Goal: Task Accomplishment & Management: Use online tool/utility

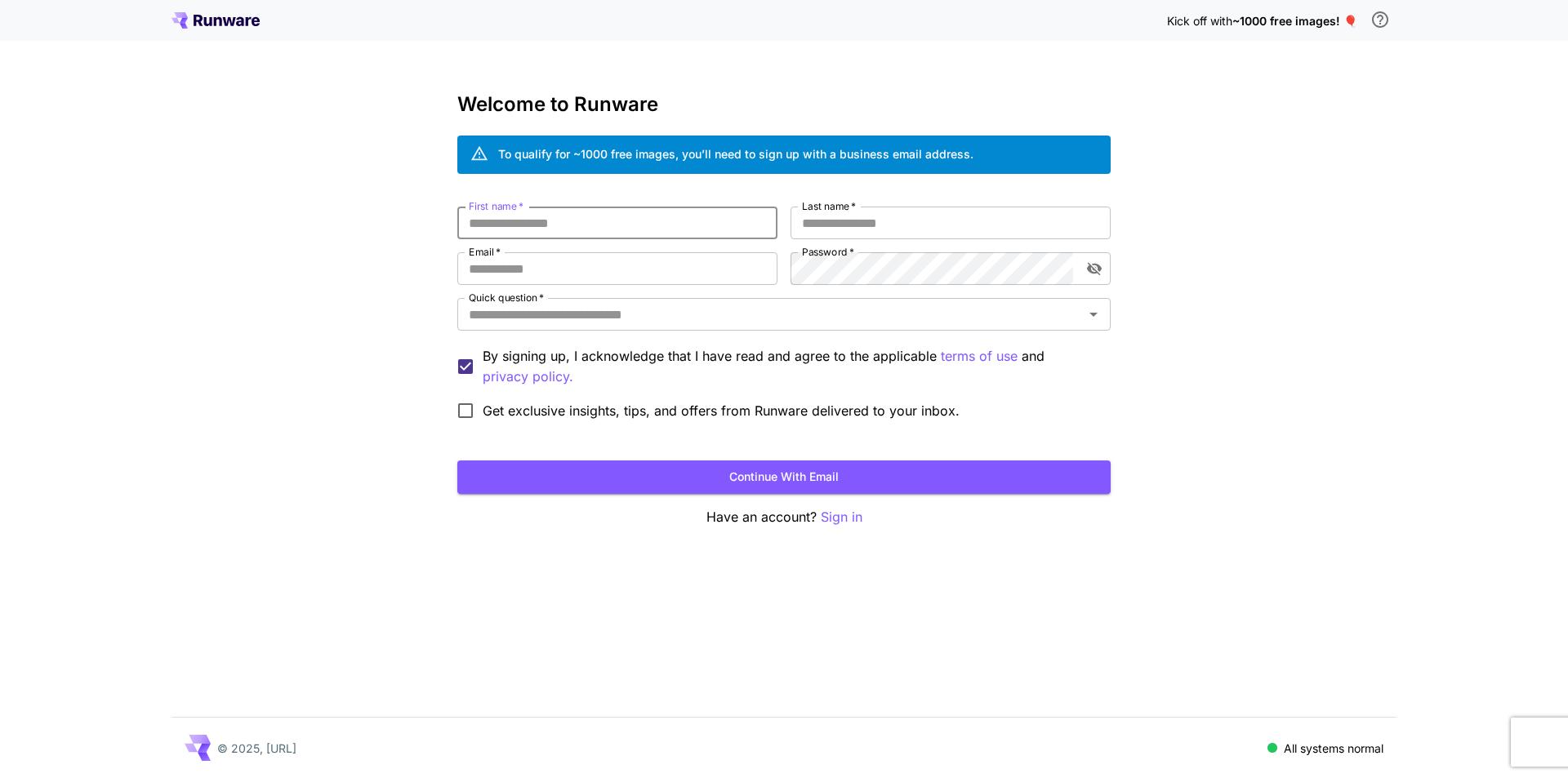
click at [660, 236] on input "First name   *" at bounding box center [617, 223] width 320 height 32
click at [468, 226] on input "First name   *" at bounding box center [617, 223] width 320 height 32
click at [469, 224] on input "First name   *" at bounding box center [617, 223] width 320 height 32
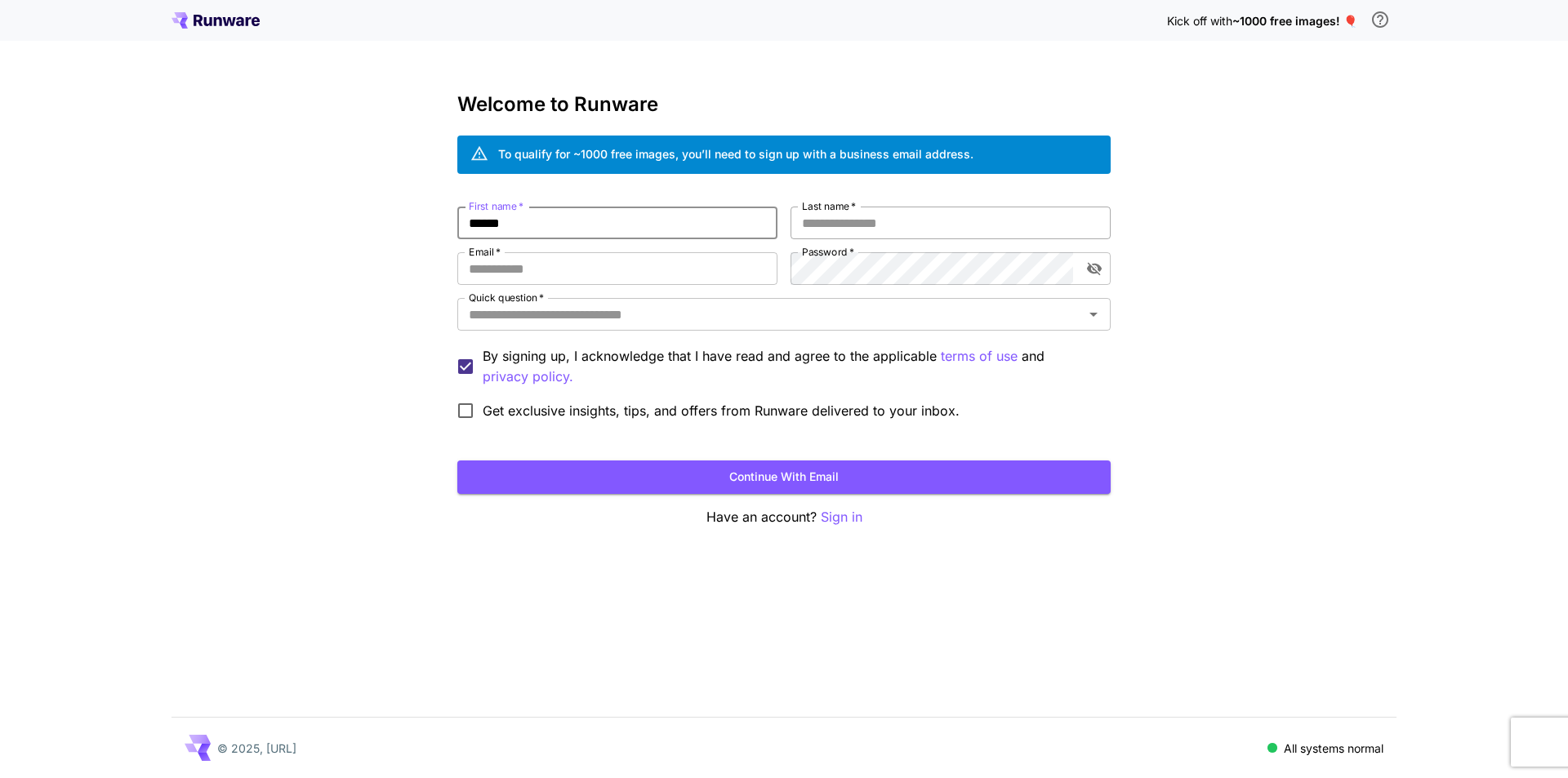
type input "******"
click at [846, 218] on input "Last name   *" at bounding box center [951, 223] width 320 height 32
type input "******"
click at [717, 268] on input "Email   *" at bounding box center [617, 268] width 320 height 32
type input "**********"
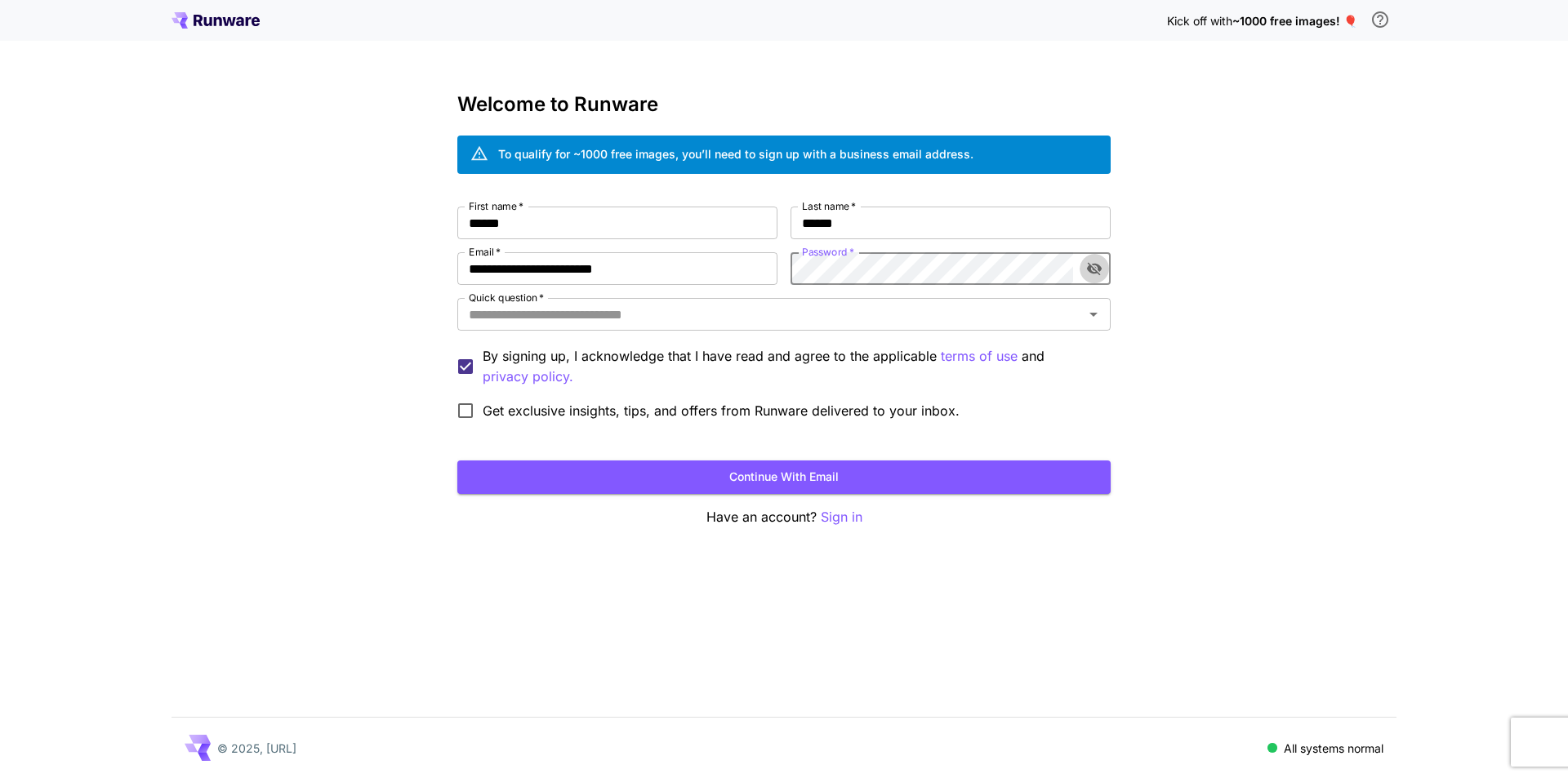
click at [1096, 271] on icon "toggle password visibility" at bounding box center [1095, 269] width 15 height 13
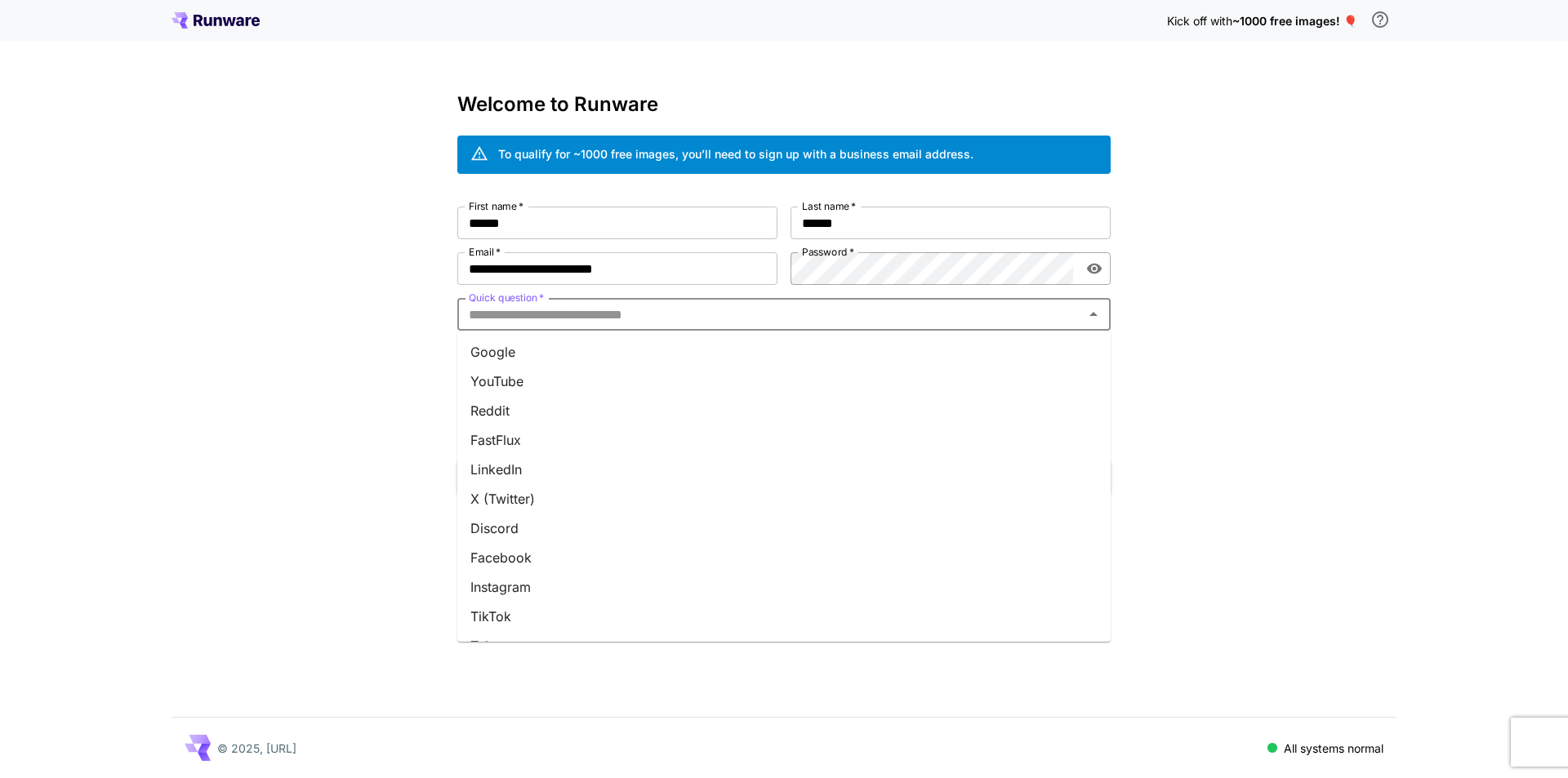
click at [1021, 323] on input "Quick question   *" at bounding box center [771, 315] width 616 height 23
click at [524, 623] on li "Other" at bounding box center [783, 620] width 653 height 29
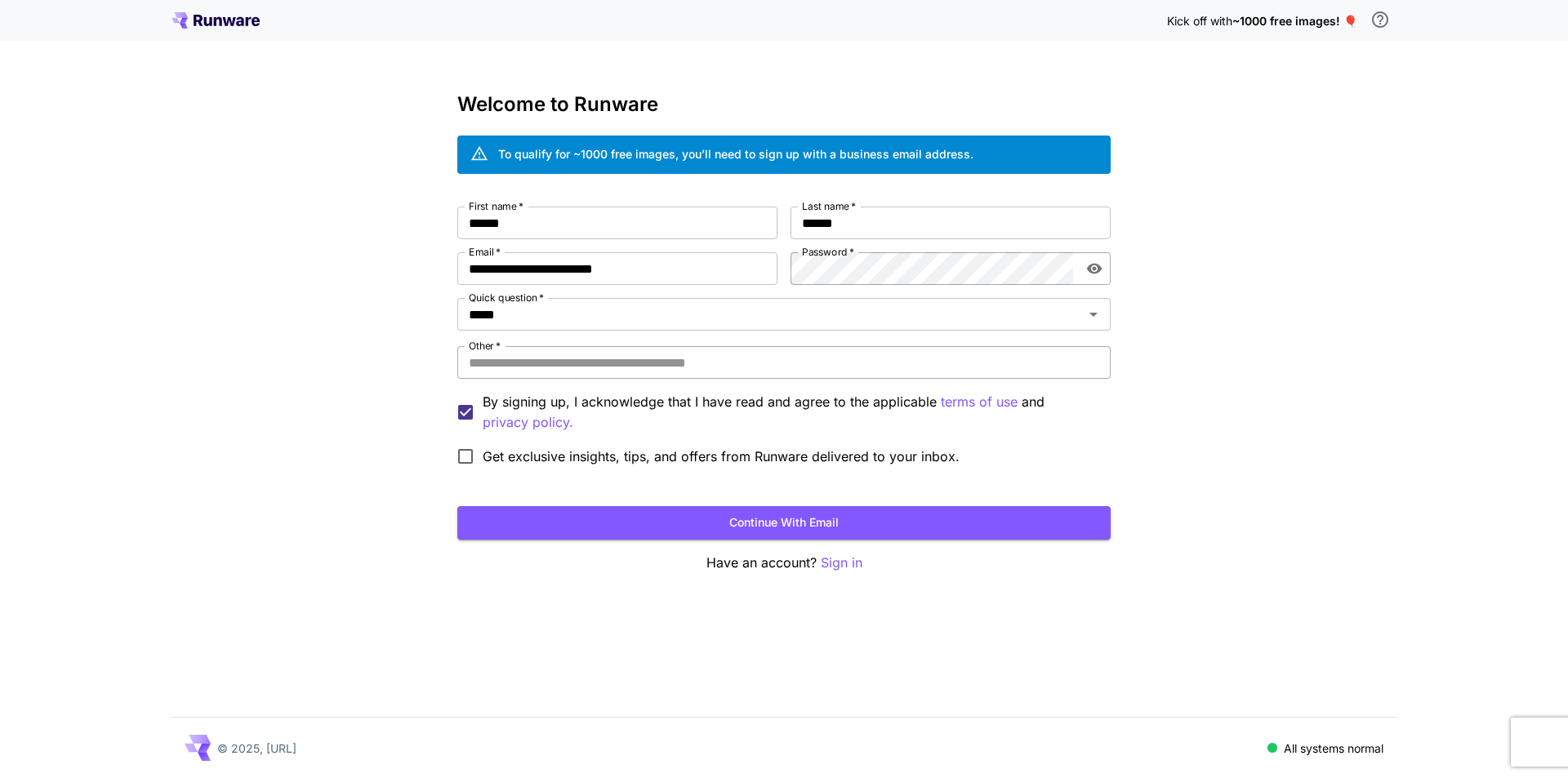
click at [775, 362] on input "Other   *" at bounding box center [783, 362] width 653 height 32
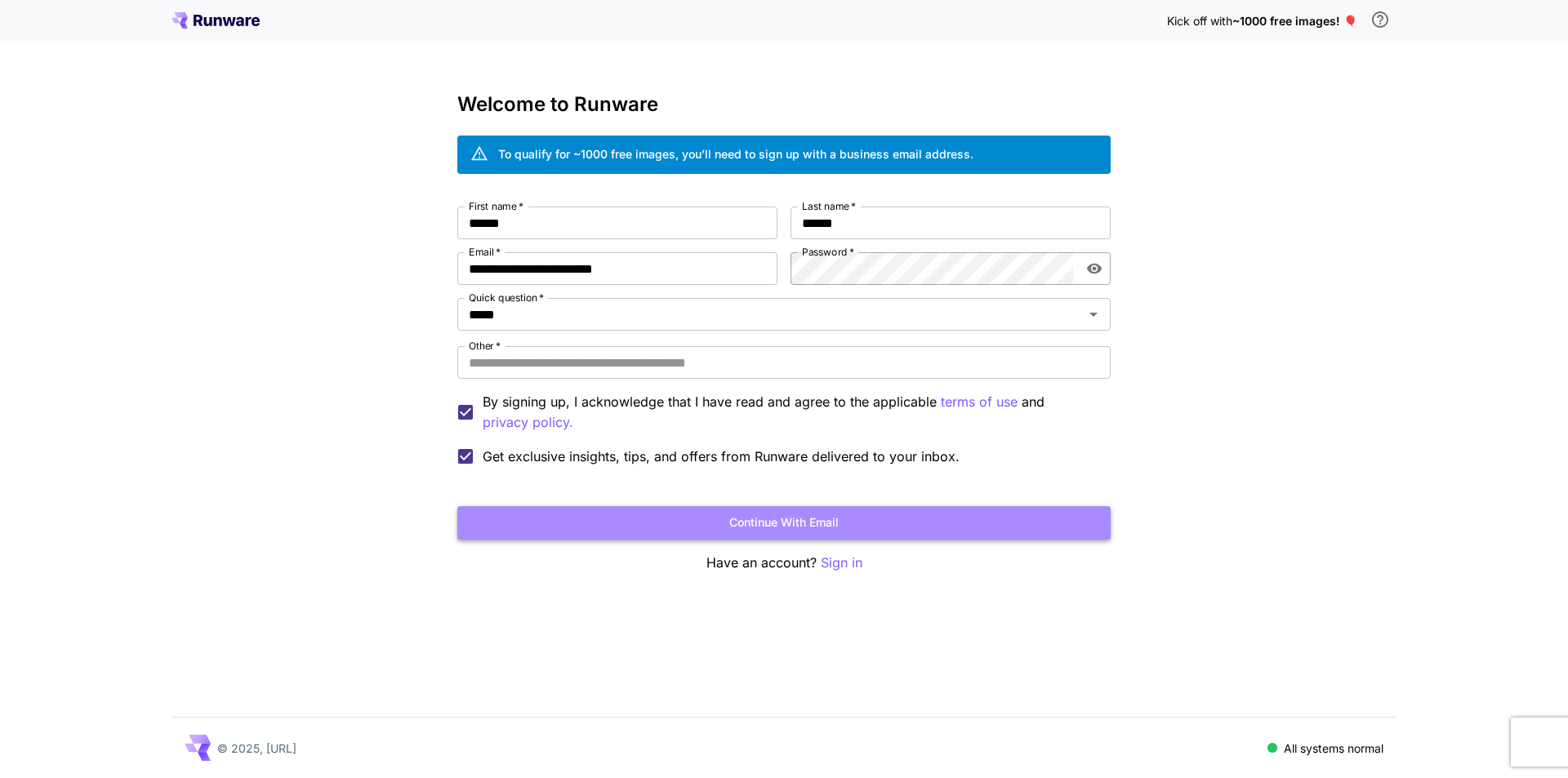
click at [611, 528] on button "Continue with email" at bounding box center [783, 522] width 653 height 33
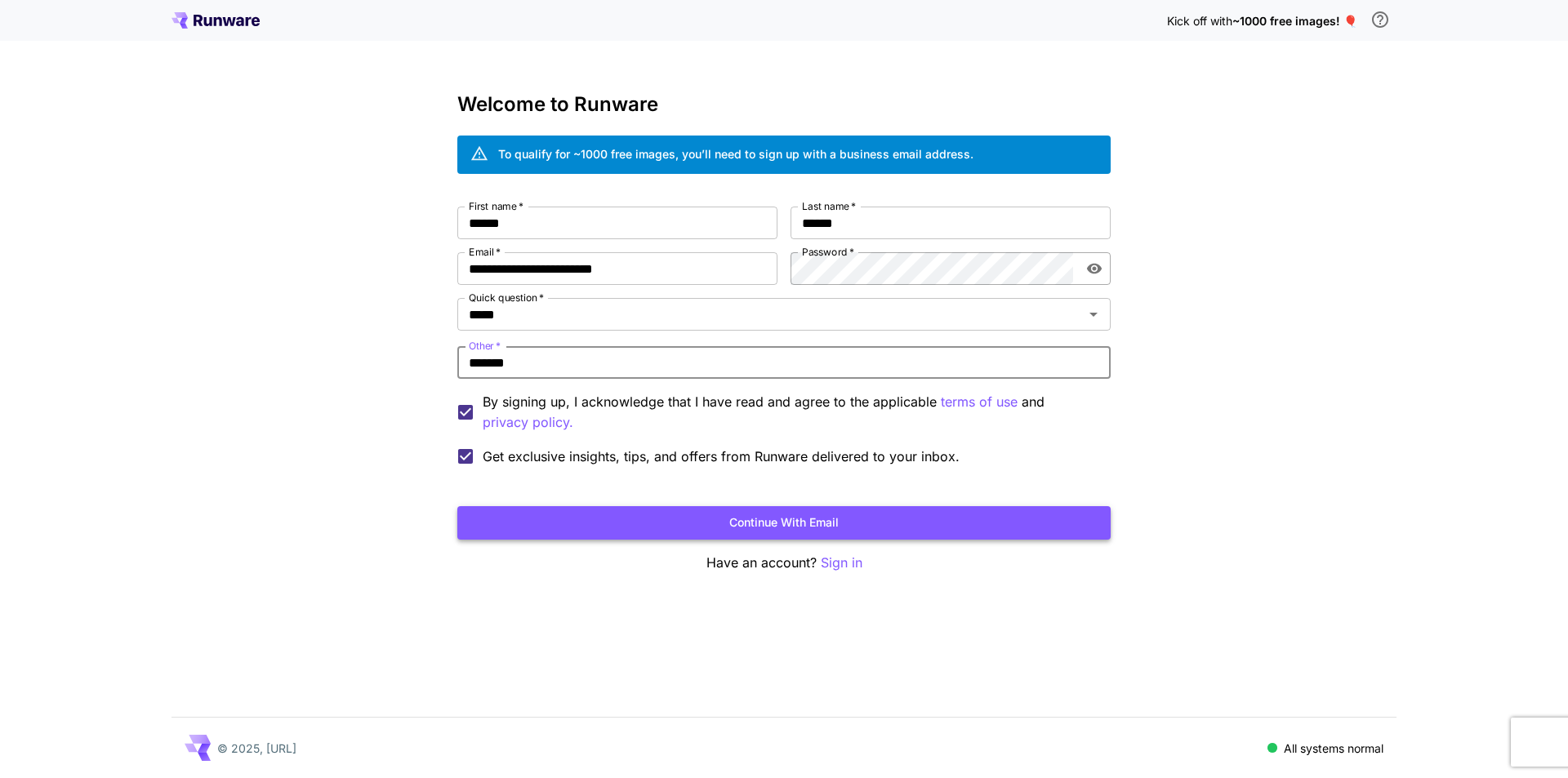
type input "*******"
click at [702, 532] on button "Continue with email" at bounding box center [783, 522] width 653 height 33
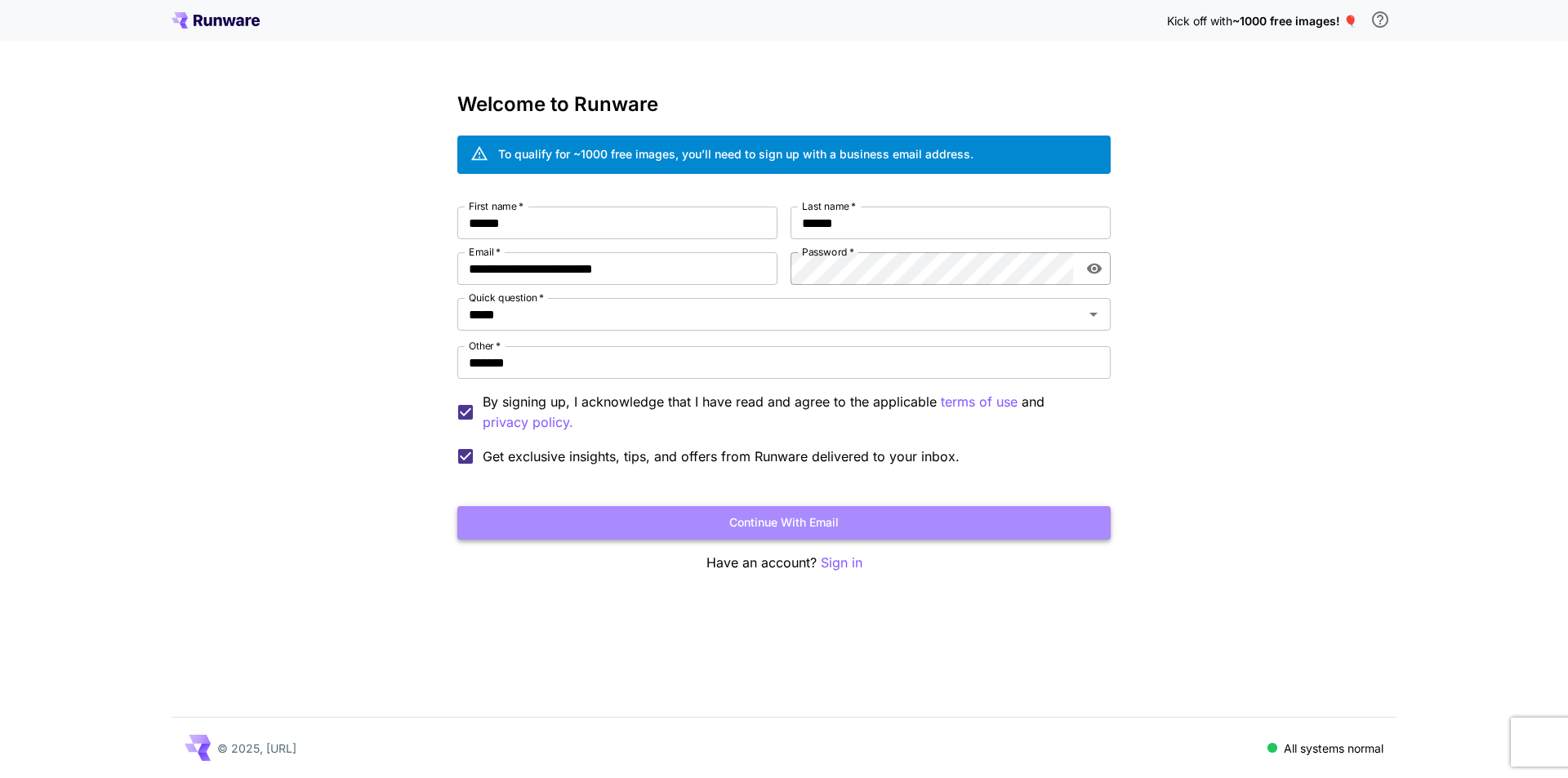
click at [844, 521] on button "Continue with email" at bounding box center [783, 522] width 653 height 33
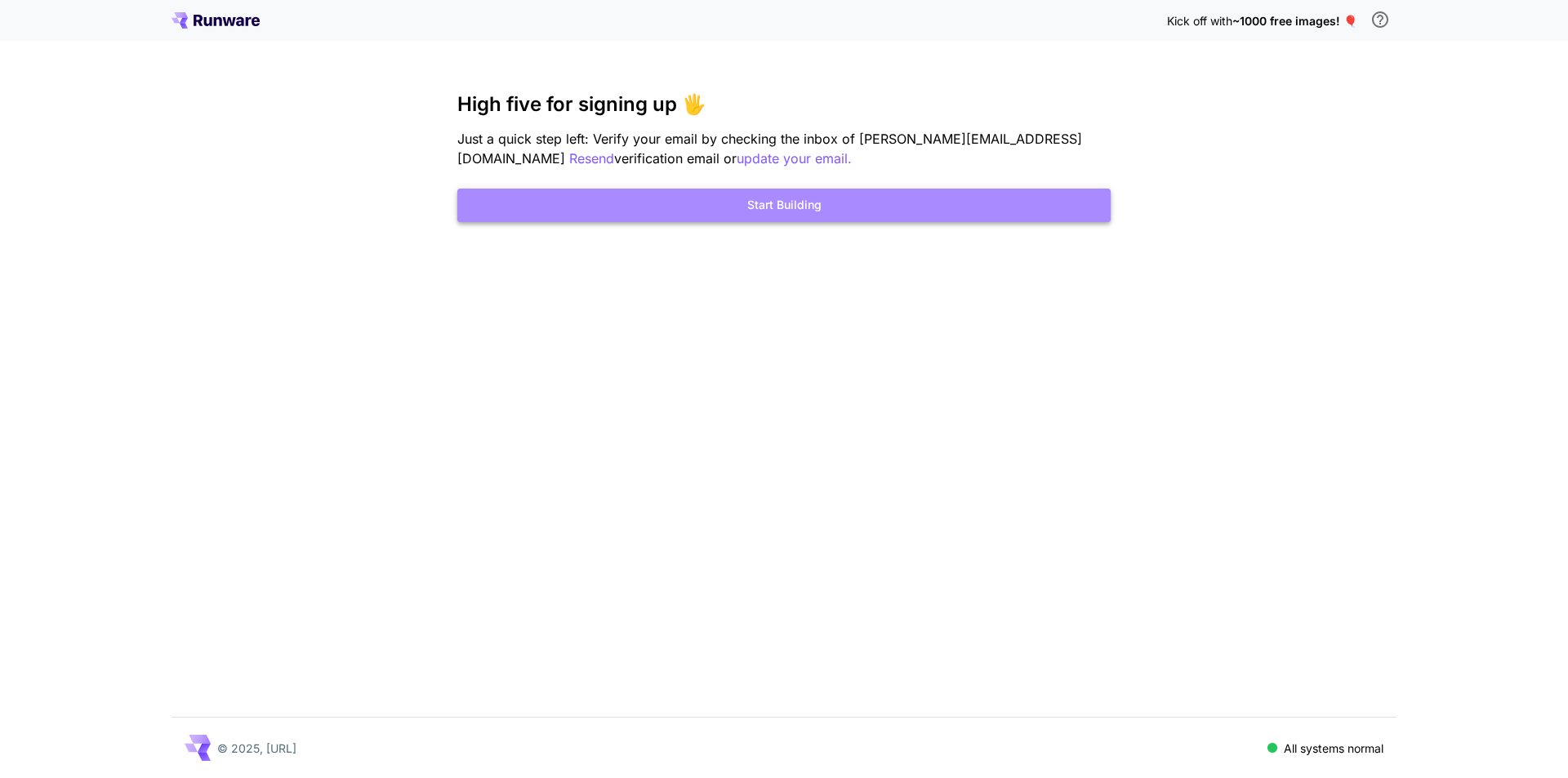
click at [972, 212] on button "Start Building" at bounding box center [783, 205] width 653 height 33
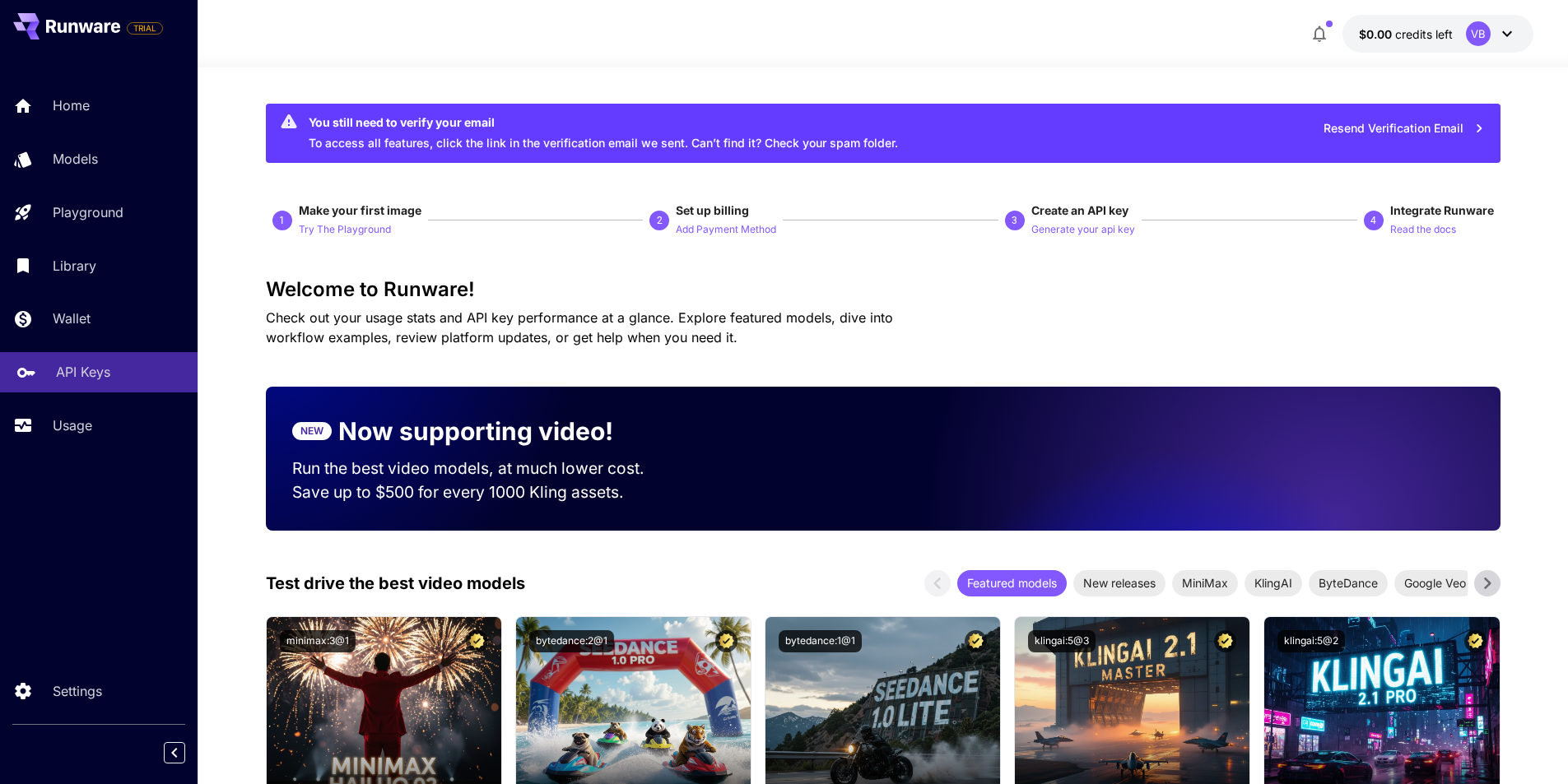
click at [110, 384] on link "API Keys" at bounding box center [98, 372] width 198 height 40
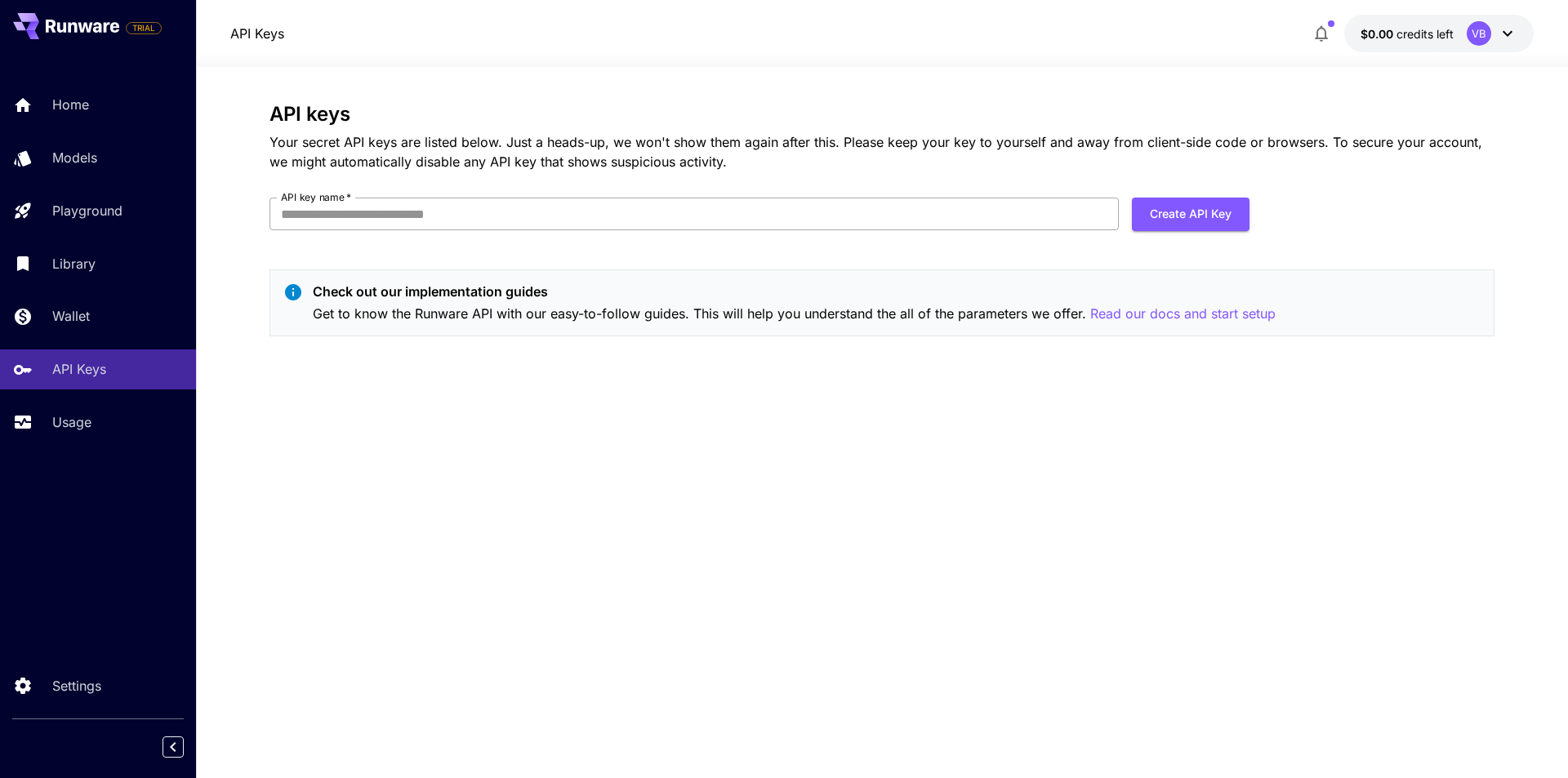
click at [404, 218] on input "API key name   *" at bounding box center [694, 213] width 849 height 32
type input "**********"
click at [1174, 222] on button "Create API Key" at bounding box center [1191, 213] width 118 height 33
click at [1150, 221] on button "Create API Key" at bounding box center [1191, 213] width 118 height 33
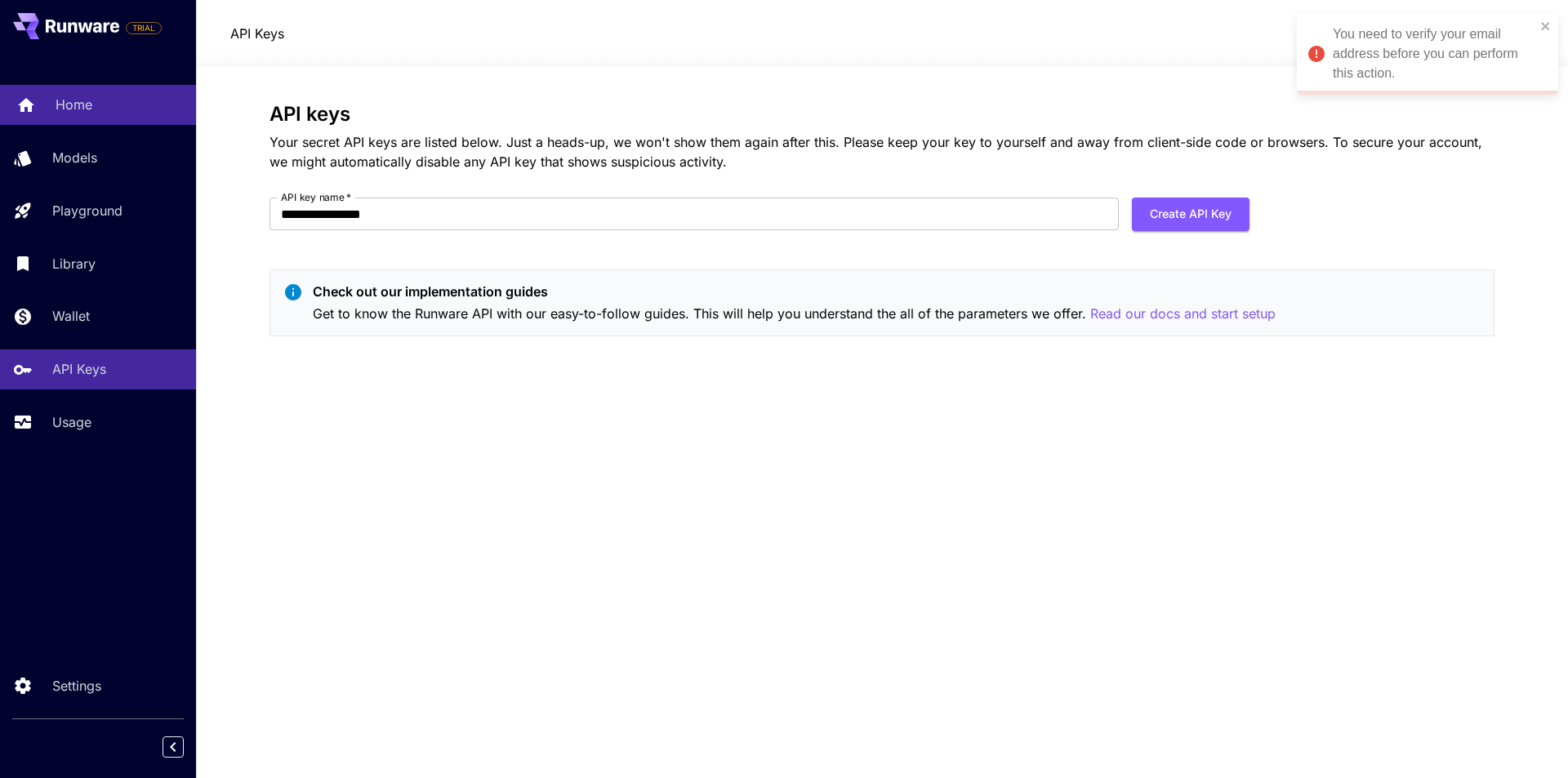
click at [94, 85] on link "Home" at bounding box center [98, 105] width 196 height 40
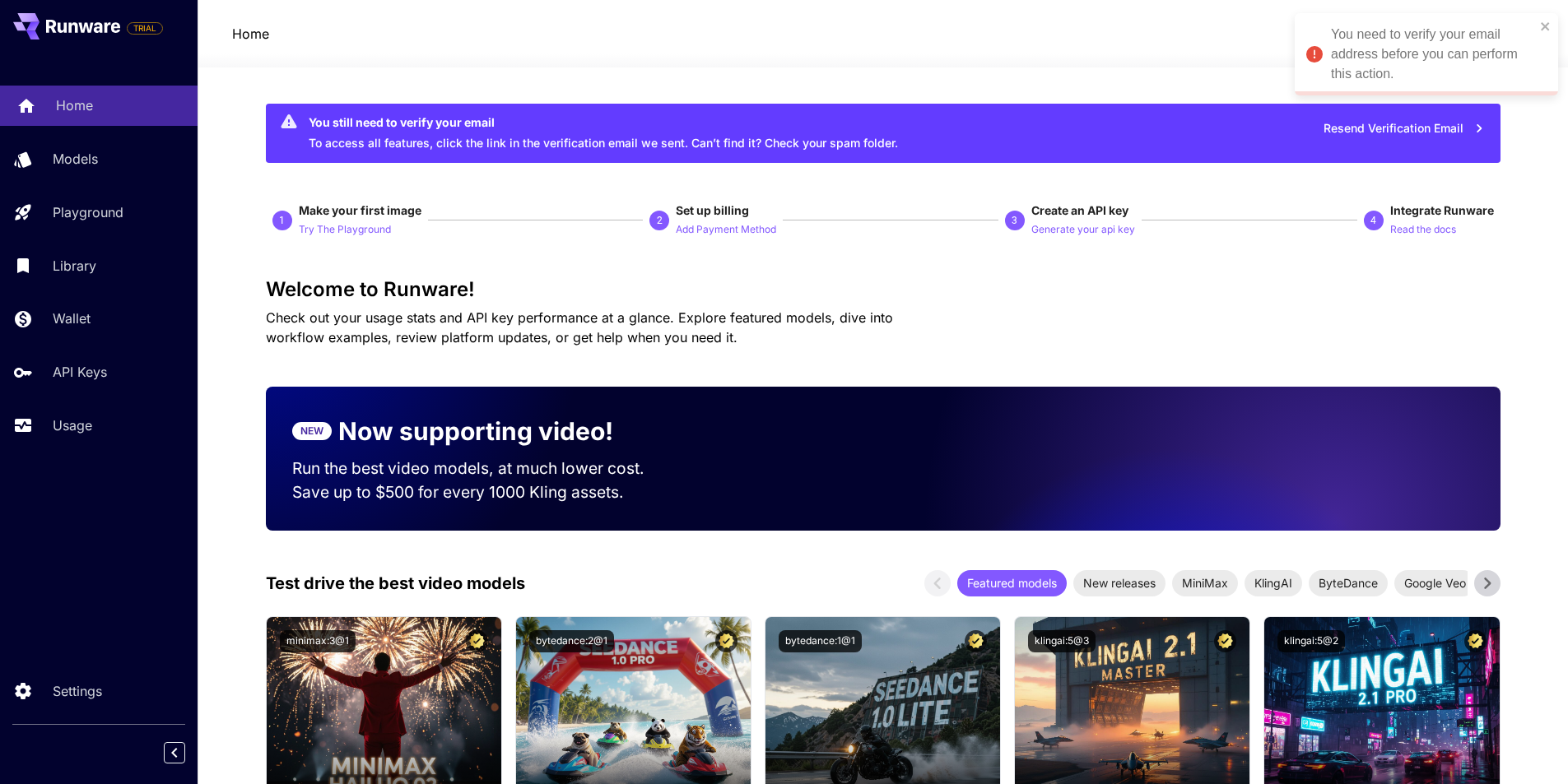
click at [97, 97] on div "Home" at bounding box center [120, 105] width 128 height 20
click at [1539, 27] on div "You need to verify your email address before you can perform this action." at bounding box center [1421, 54] width 239 height 69
click at [1499, 34] on icon at bounding box center [1507, 33] width 20 height 20
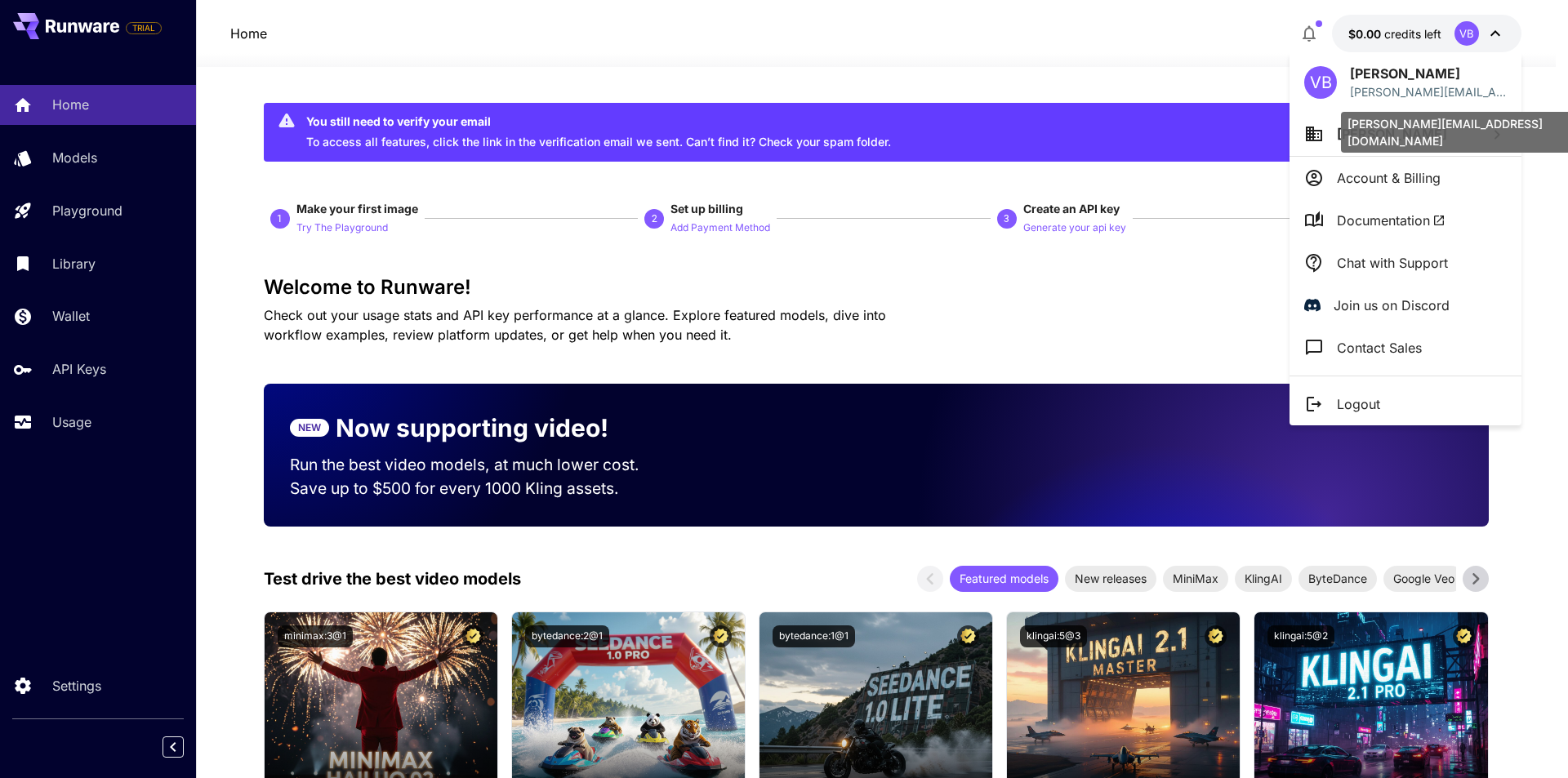
click at [1447, 102] on div "[PERSON_NAME][EMAIL_ADDRESS][DOMAIN_NAME]" at bounding box center [1464, 127] width 248 height 54
click at [1438, 87] on p "[PERSON_NAME][EMAIL_ADDRESS][DOMAIN_NAME]" at bounding box center [1428, 92] width 156 height 17
click at [1440, 131] on div "[PERSON_NAME][EMAIL_ADDRESS][DOMAIN_NAME]" at bounding box center [1464, 132] width 245 height 41
click at [1496, 129] on icon at bounding box center [1497, 135] width 20 height 20
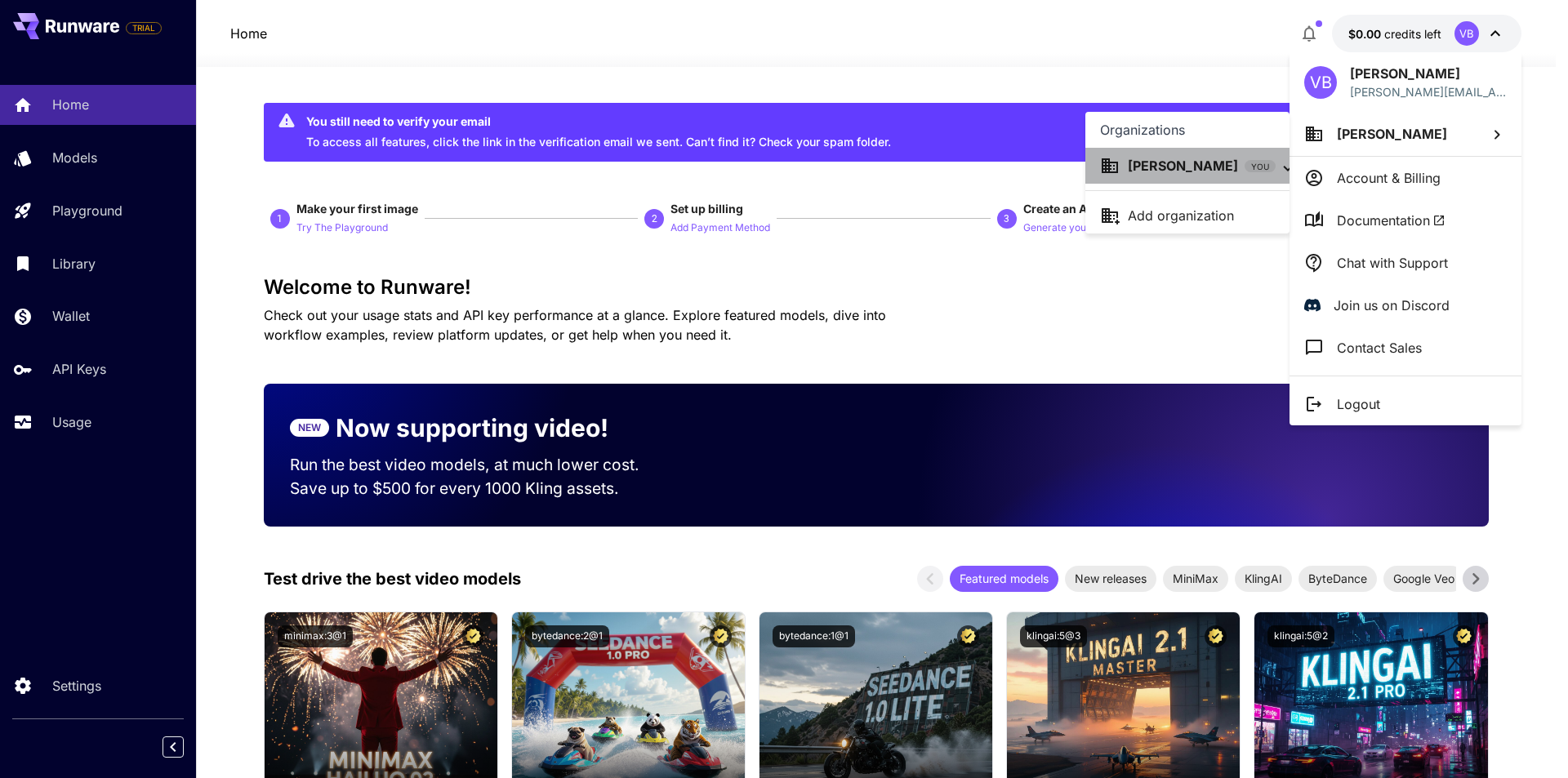
click at [1245, 170] on span "YOU" at bounding box center [1260, 167] width 31 height 12
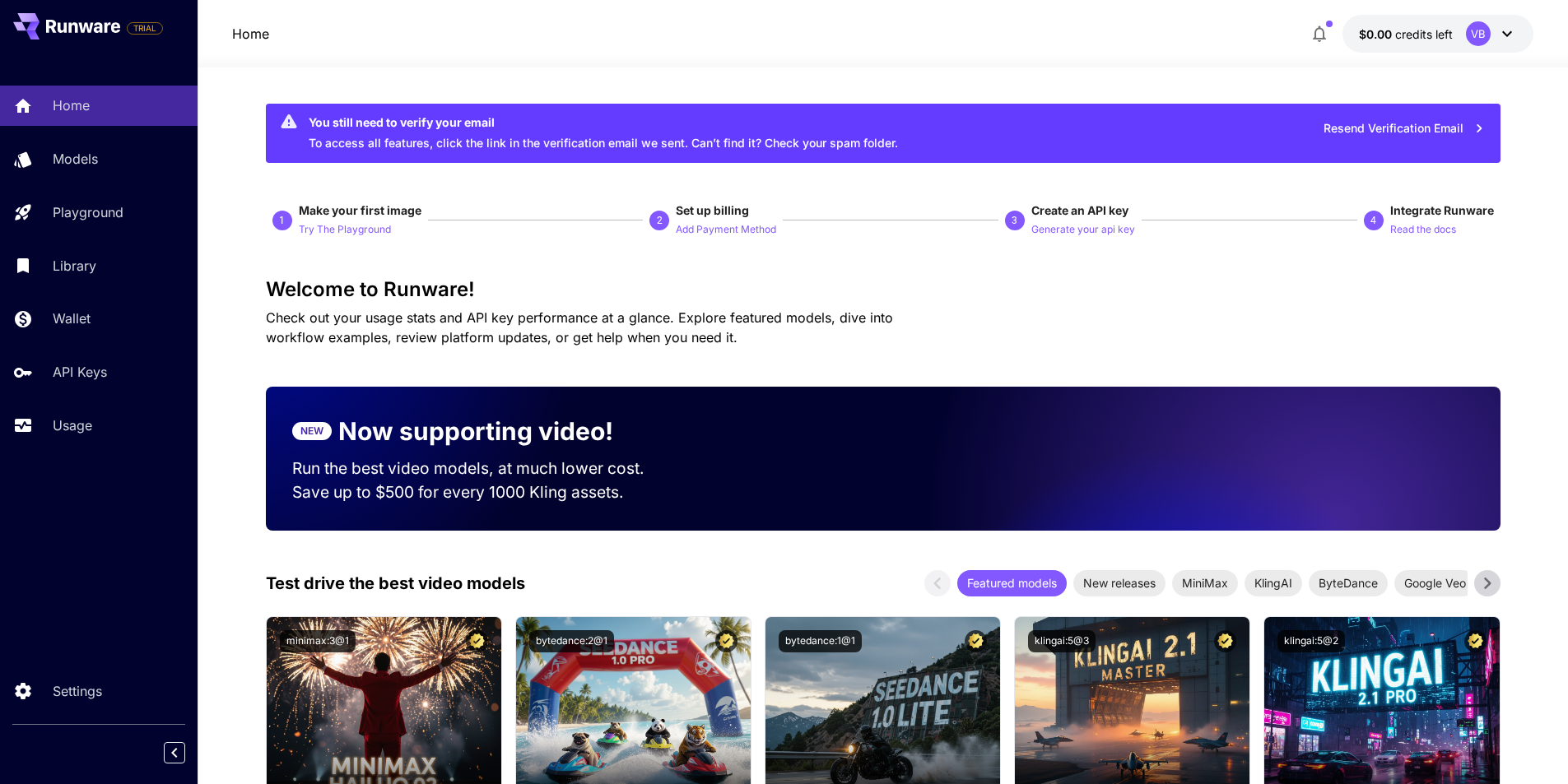
click at [1481, 35] on div "VB" at bounding box center [1478, 33] width 25 height 25
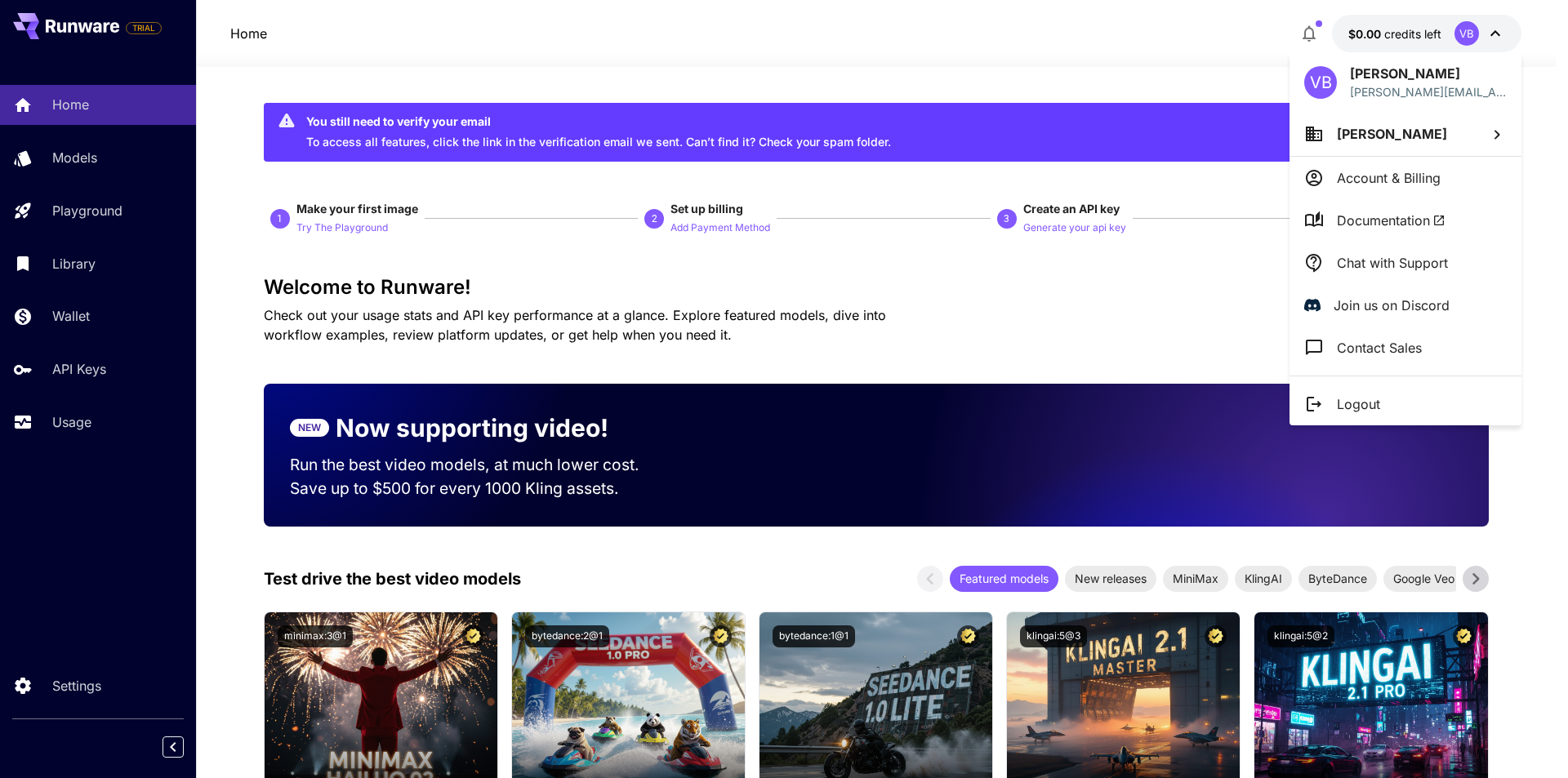
click at [1417, 85] on p "[PERSON_NAME][EMAIL_ADDRESS][DOMAIN_NAME]" at bounding box center [1428, 92] width 156 height 17
click at [1406, 126] on div "[PERSON_NAME][EMAIL_ADDRESS][DOMAIN_NAME]" at bounding box center [1464, 132] width 245 height 41
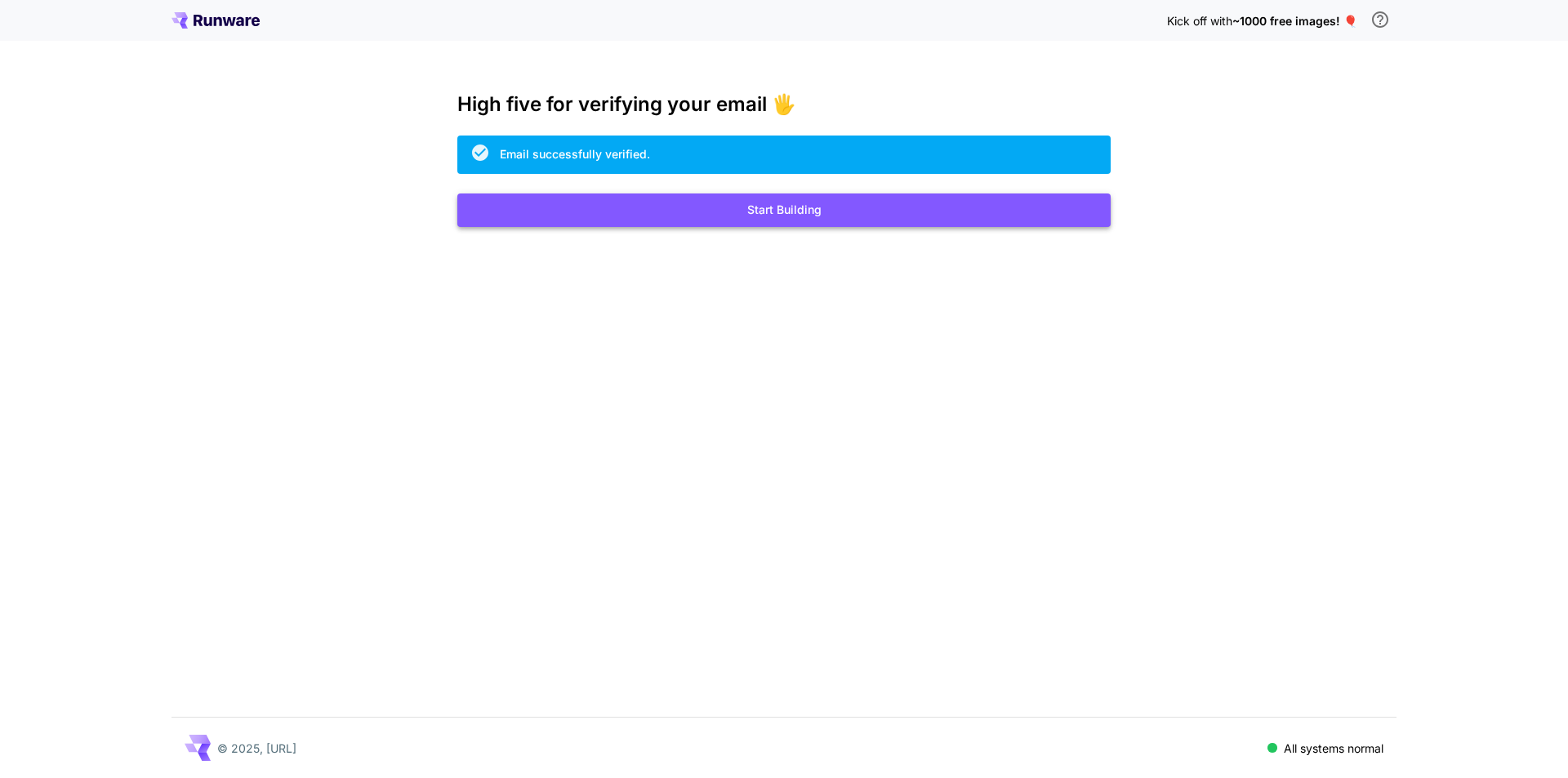
click at [681, 215] on button "Start Building" at bounding box center [783, 209] width 653 height 33
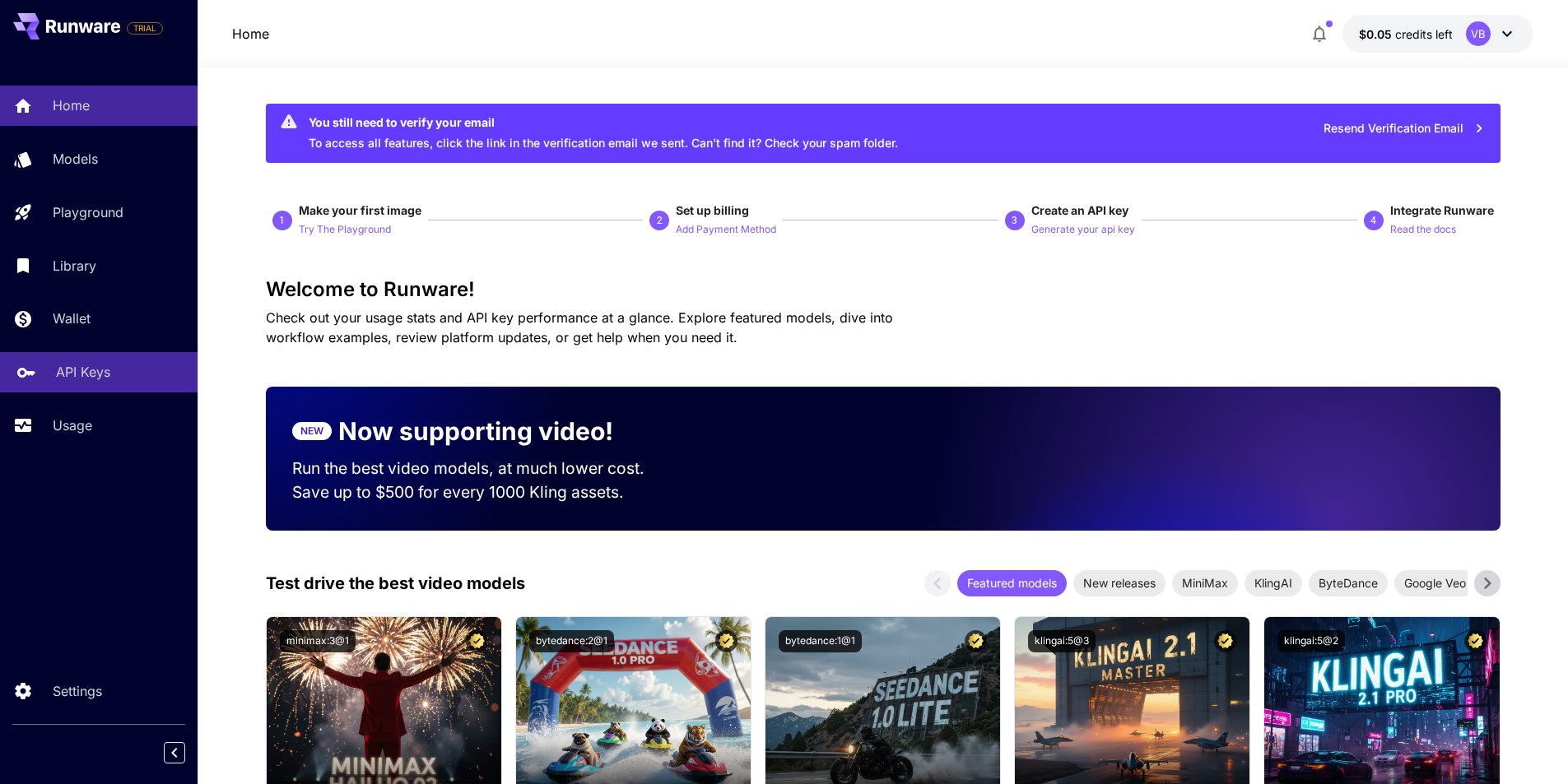
click at [115, 365] on div "API Keys" at bounding box center [120, 371] width 128 height 20
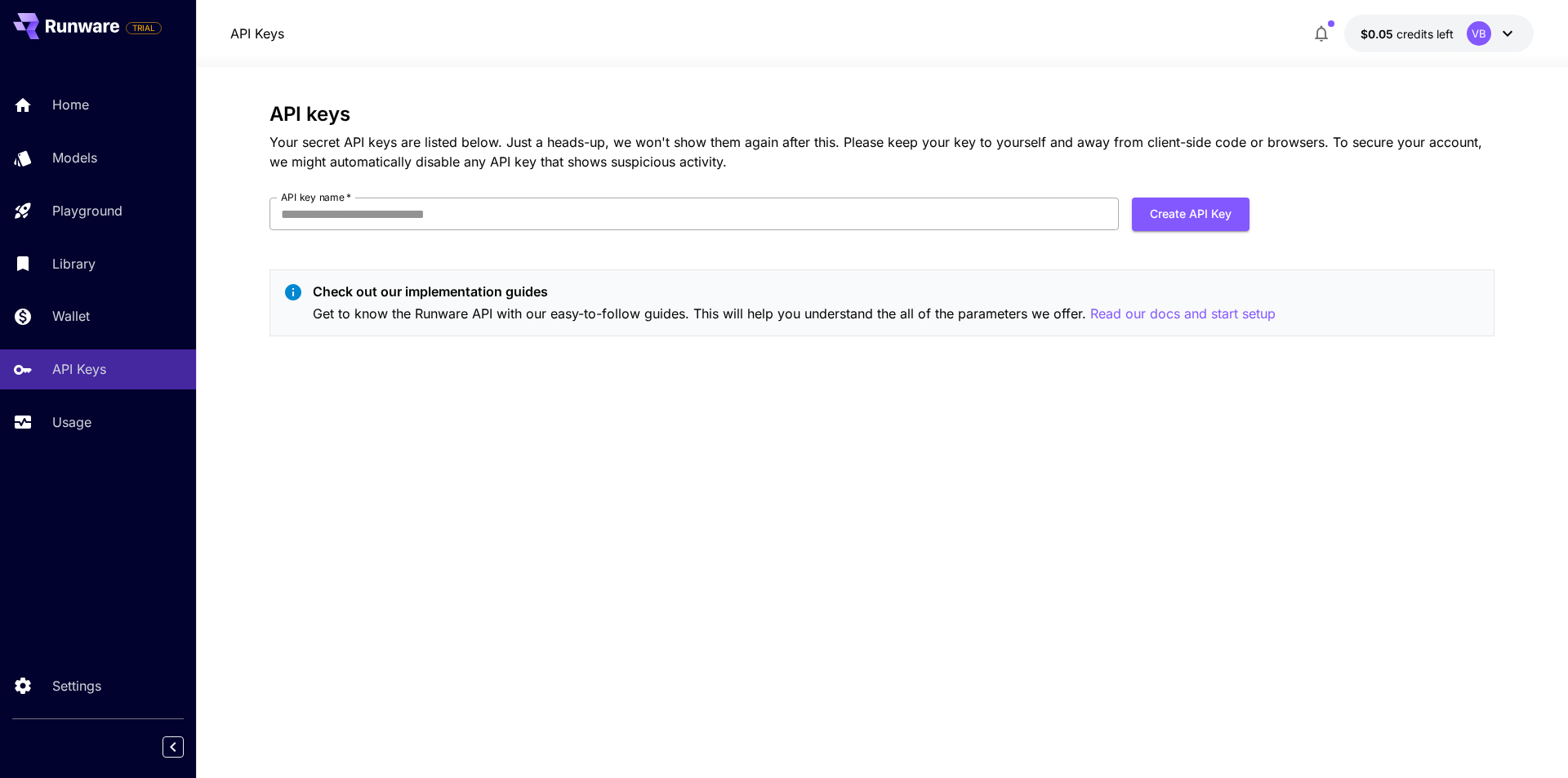
click at [775, 216] on input "API key name   *" at bounding box center [694, 213] width 849 height 32
type input "**********"
click at [1217, 222] on button "Create API Key" at bounding box center [1191, 213] width 118 height 33
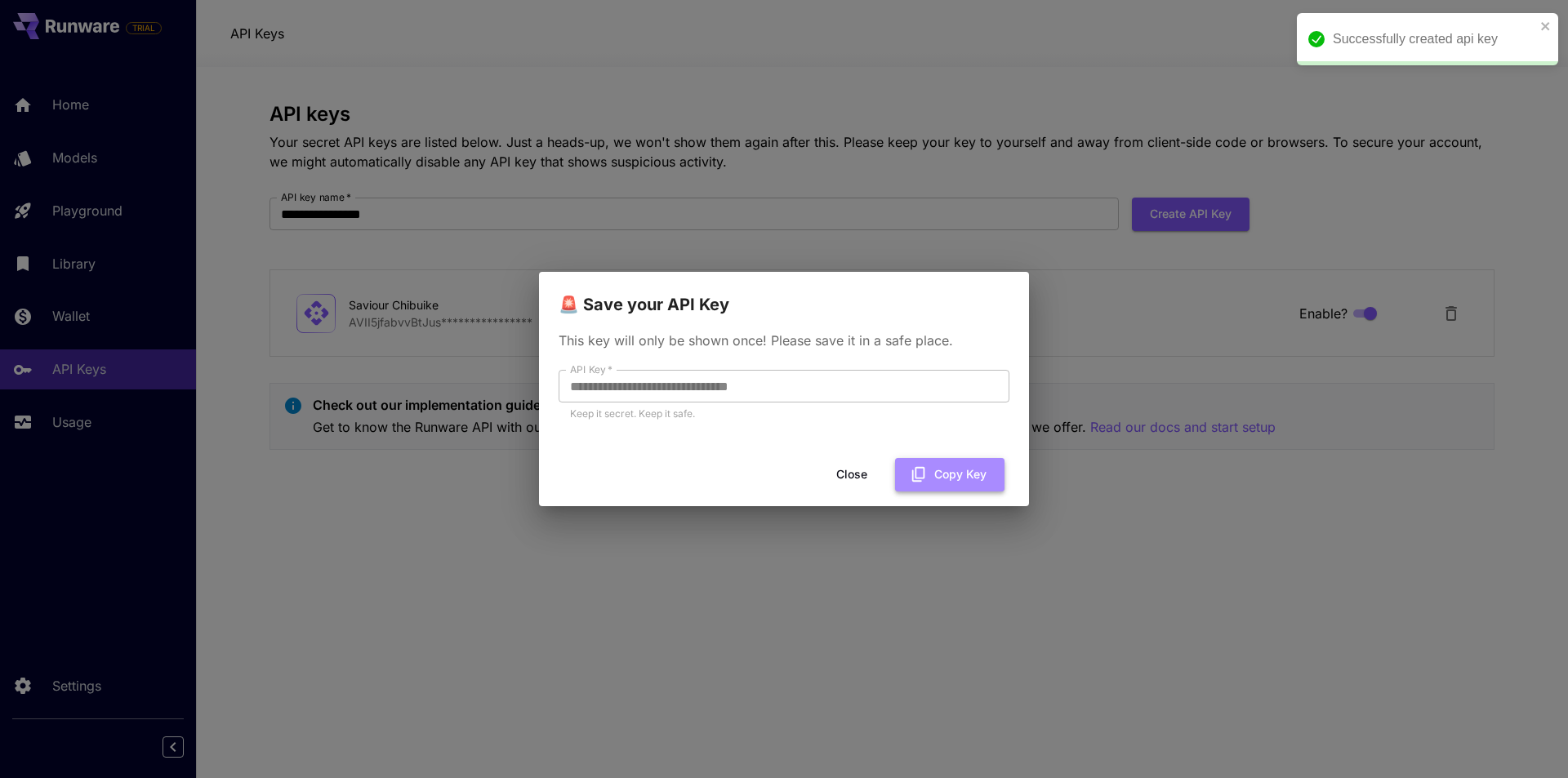
click at [935, 478] on button "Copy Key" at bounding box center [949, 474] width 109 height 33
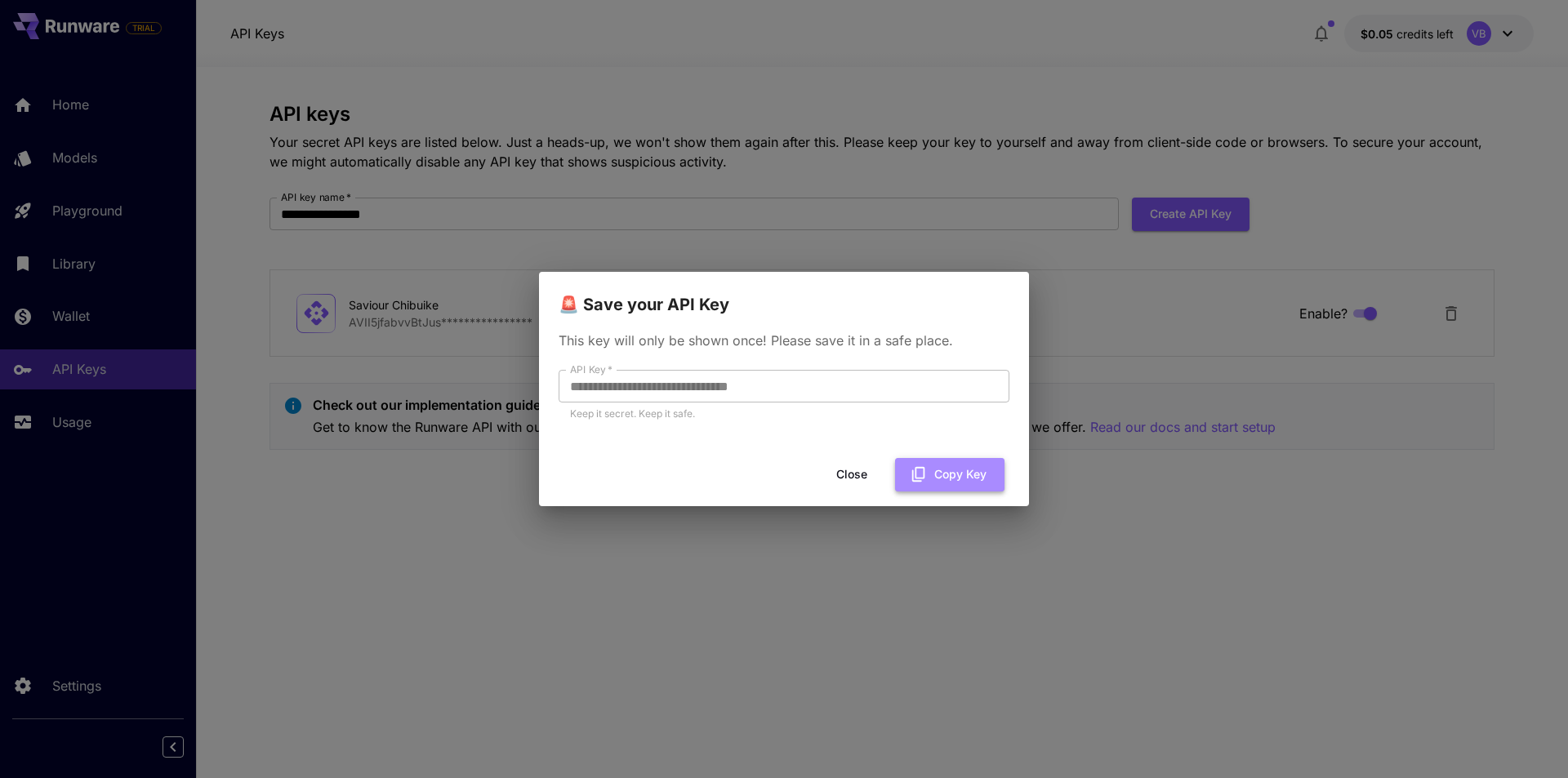
click at [925, 471] on icon "button" at bounding box center [919, 474] width 18 height 18
